Goal: Register for event/course

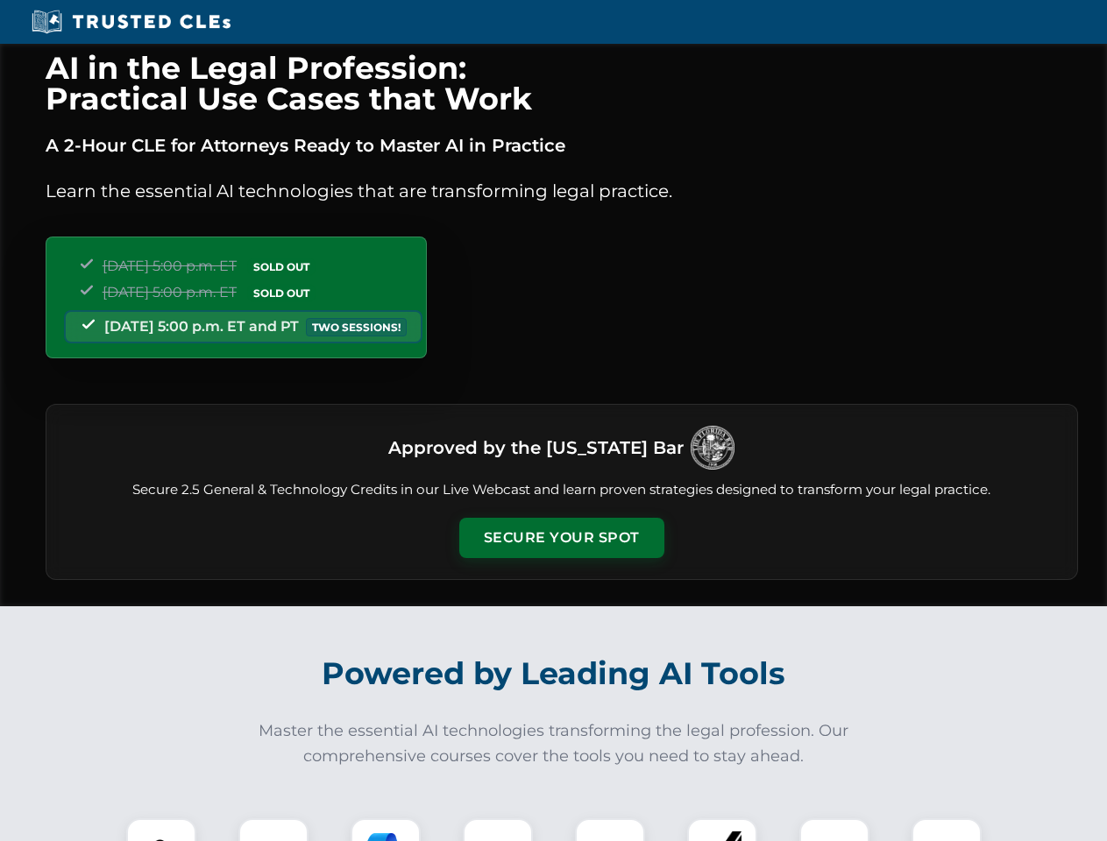
click at [561, 538] on button "Secure Your Spot" at bounding box center [561, 538] width 205 height 40
click at [161, 830] on img at bounding box center [161, 853] width 51 height 51
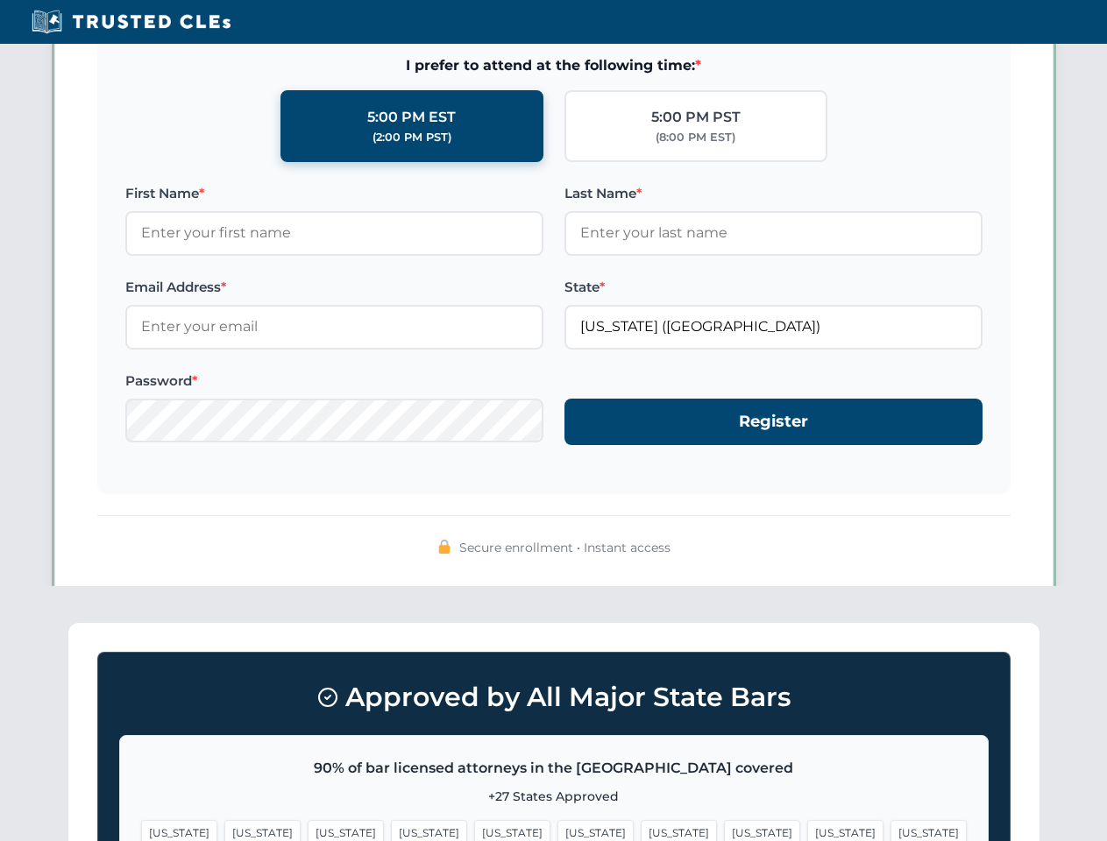
click at [641, 830] on span "[US_STATE]" at bounding box center [679, 832] width 76 height 25
click at [807, 830] on span "[US_STATE]" at bounding box center [845, 832] width 76 height 25
